Goal: Information Seeking & Learning: Find specific fact

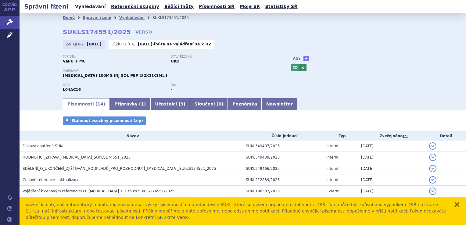
click at [87, 7] on link "Vyhledávání" at bounding box center [90, 6] width 34 height 8
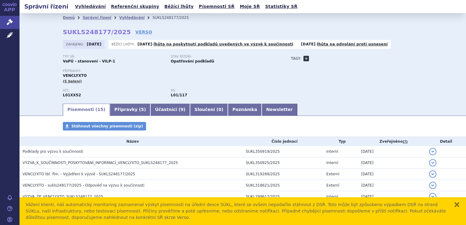
click at [304, 59] on link "+" at bounding box center [306, 58] width 5 height 5
click at [315, 56] on span at bounding box center [334, 59] width 44 height 8
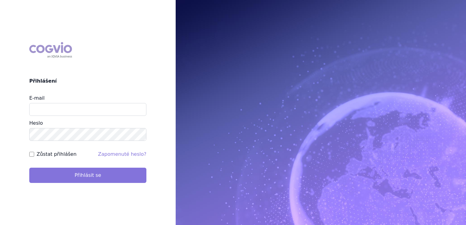
type input "jirihla@seznam.cz"
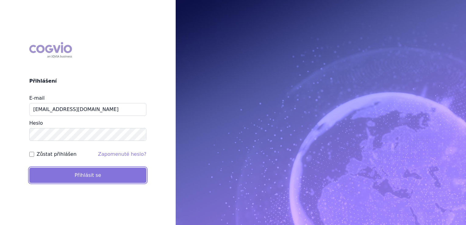
click at [88, 178] on button "Přihlásit se" at bounding box center [87, 175] width 117 height 15
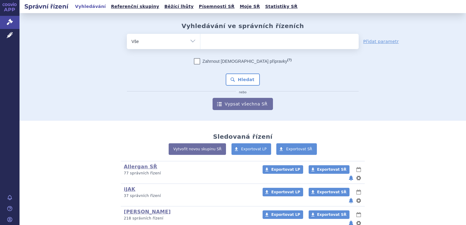
click at [225, 40] on ul at bounding box center [280, 40] width 158 height 13
click at [201, 40] on select at bounding box center [200, 41] width 0 height 15
paste input "SUKLS127371/2017"
type input "SUKLS127371/2017"
select select "SUKLS127371/2017"
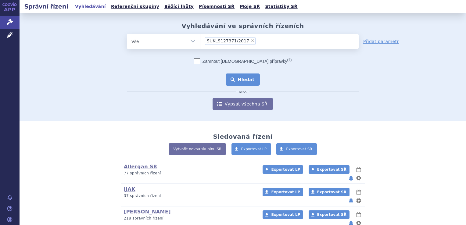
click at [241, 79] on button "Hledat" at bounding box center [243, 80] width 34 height 12
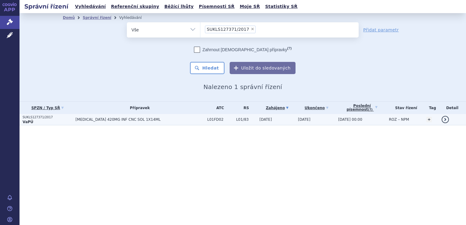
click at [104, 119] on span "PERJETA 420MG INF CNC SOL 1X14ML" at bounding box center [140, 120] width 129 height 4
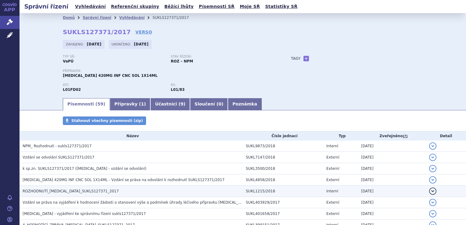
click at [55, 190] on span "ROZHODNUTÍ_PERJETA_SUKLS127371_2017" at bounding box center [71, 191] width 96 height 4
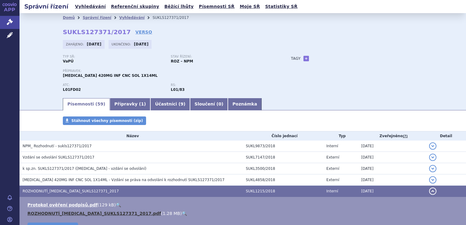
click at [95, 213] on link "ROZHODNUTÍ_PERJETA_SUKLS127371_2017.pdf" at bounding box center [94, 213] width 134 height 5
click at [88, 6] on link "Vyhledávání" at bounding box center [90, 6] width 34 height 8
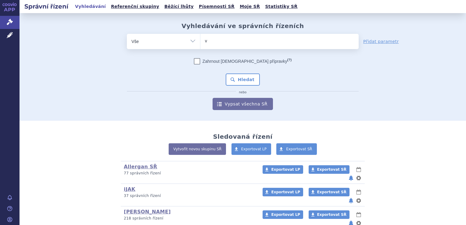
type input "ve"
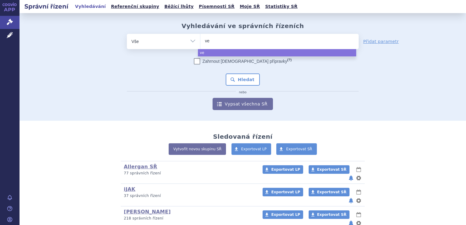
type input "ven"
type input "venc"
type input "vencly"
type input "venclyx"
type input "venclyxt"
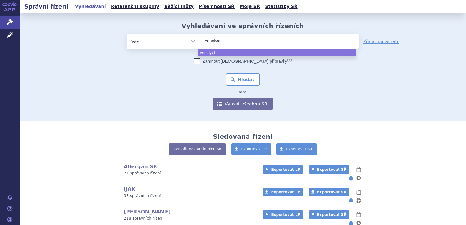
type input "venclyxto"
select select "venclyxto"
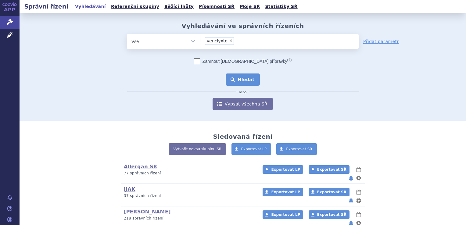
click at [246, 78] on button "Hledat" at bounding box center [243, 80] width 34 height 12
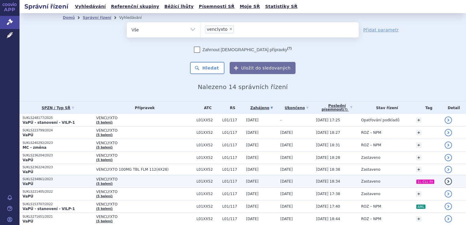
click at [33, 182] on p "VaPÚ" at bounding box center [58, 184] width 71 height 5
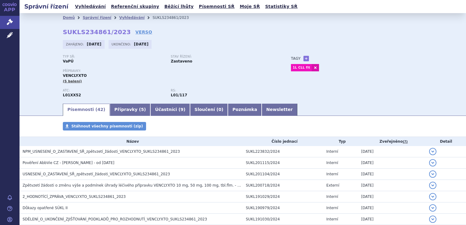
scroll to position [31, 0]
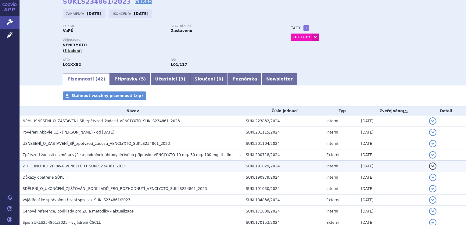
click at [100, 167] on span "2_HODNOTÍCÍ_ZPRÁVA_VENCLYXTO_SUKLS234861_2023" at bounding box center [74, 166] width 103 height 4
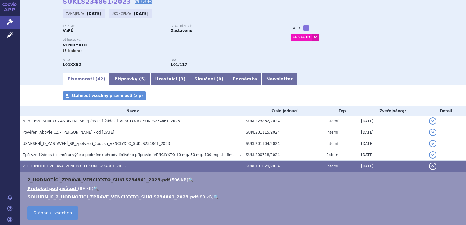
click at [104, 180] on link "2_HODNOTÍCÍ_ZPRÁVA_VENCLYXTO_SUKLS234861_2023.pdf" at bounding box center [98, 180] width 143 height 5
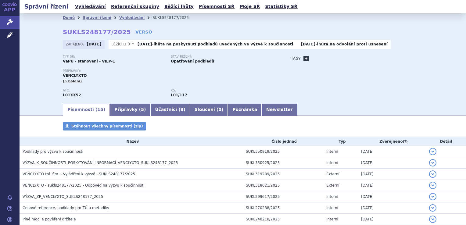
click at [304, 59] on link "+" at bounding box center [306, 58] width 5 height 5
click at [316, 59] on span at bounding box center [334, 59] width 44 height 8
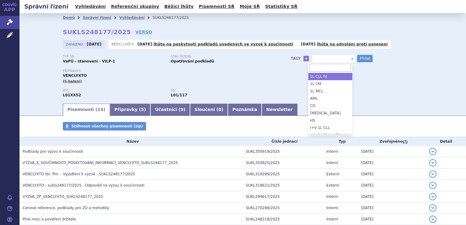
select select "1L CLL fit"
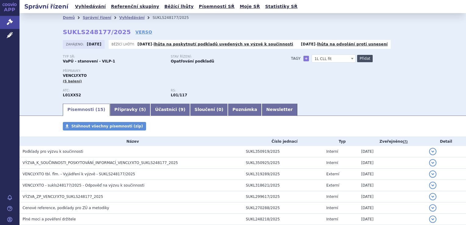
click at [361, 60] on button "Přidat" at bounding box center [365, 58] width 16 height 7
select select
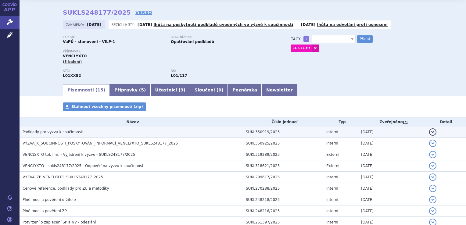
scroll to position [31, 0]
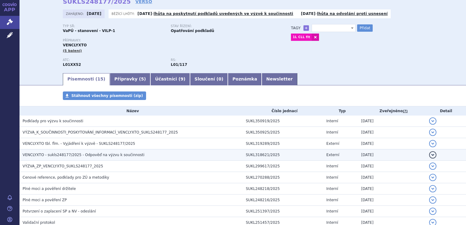
click at [114, 155] on span "VENCLYXTO - sukls248177/2025 - Odpověď na výzvu k součinnosti" at bounding box center [84, 155] width 122 height 4
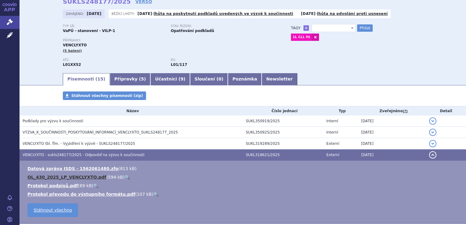
click at [77, 178] on link "OL_430_2025_LP_VENCLYXTO.pdf" at bounding box center [66, 177] width 79 height 5
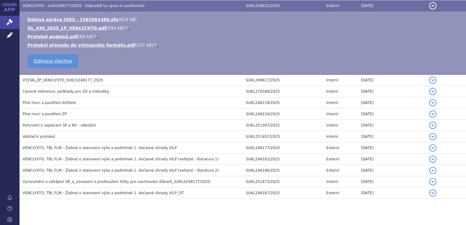
scroll to position [183, 0]
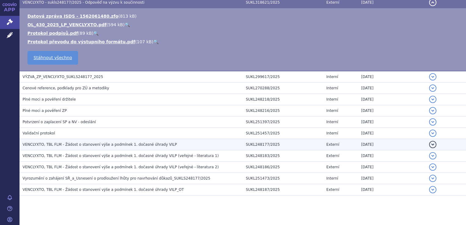
click at [133, 144] on span "VENCLYXTO, TBL FLM - Žádost o stanovení výše a podmínek 1. dočasné úhrady VILP" at bounding box center [100, 145] width 154 height 4
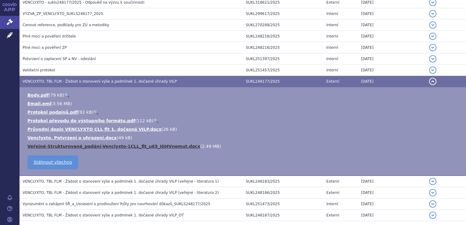
click at [127, 147] on link "Veřejné-Strukturované_podání-Venclyxto-1CLL_fit_u65_IGHVnemut.docx" at bounding box center [113, 146] width 173 height 5
